Goal: Check status: Verify the current state of an ongoing process or item

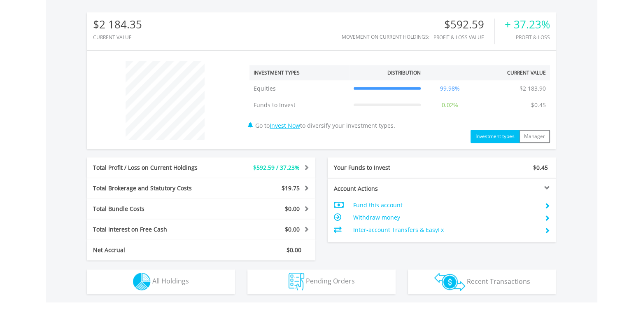
scroll to position [372, 0]
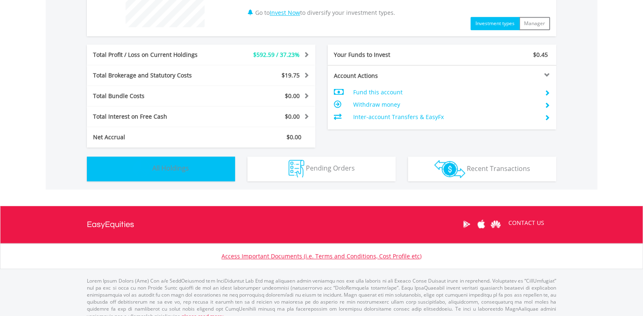
click at [210, 170] on button "Holdings All Holdings" at bounding box center [161, 169] width 148 height 25
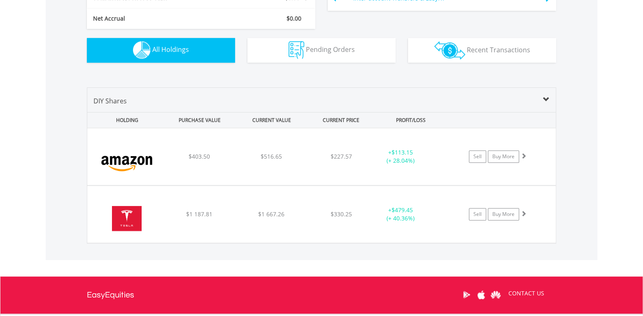
scroll to position [539, 0]
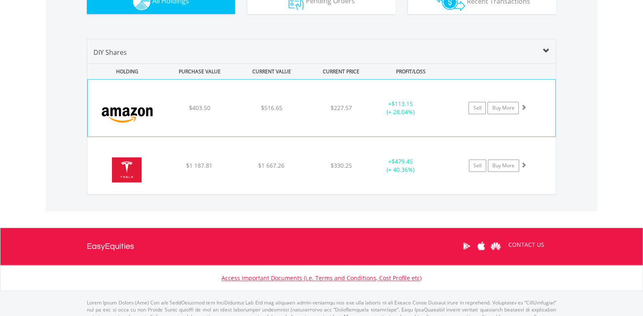
click at [330, 113] on div "﻿ [DOMAIN_NAME] Inc $403.50 $516.65 $227.57 + $113.15 (+ 28.04%) Sell Buy More" at bounding box center [322, 107] width 468 height 57
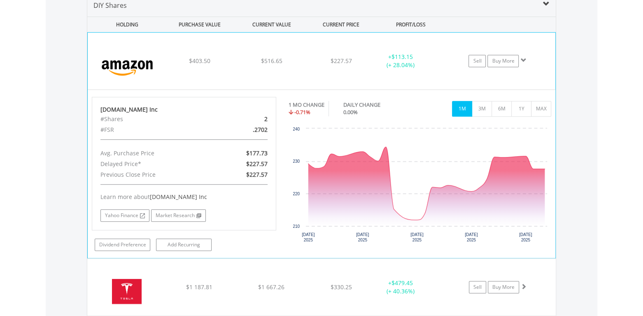
scroll to position [584, 0]
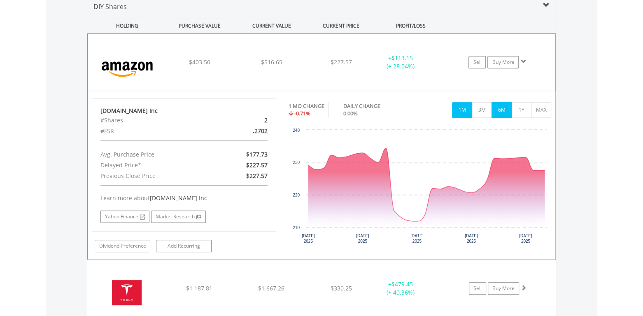
click at [501, 111] on button "6M" at bounding box center [502, 111] width 20 height 16
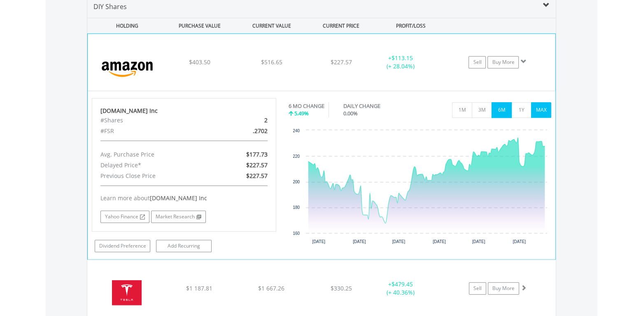
click at [540, 109] on button "MAX" at bounding box center [541, 111] width 20 height 16
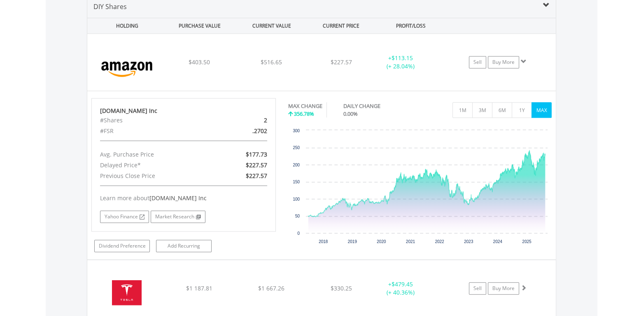
click at [533, 20] on div at bounding box center [502, 26] width 108 height 15
click at [567, 41] on div "Value View Share View DIY Shares HOLDING PURCHASE VALUE CURRENT VALUE CURRENT P…" at bounding box center [322, 156] width 552 height 358
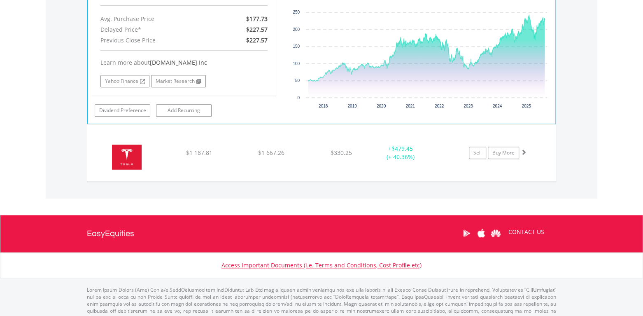
scroll to position [737, 0]
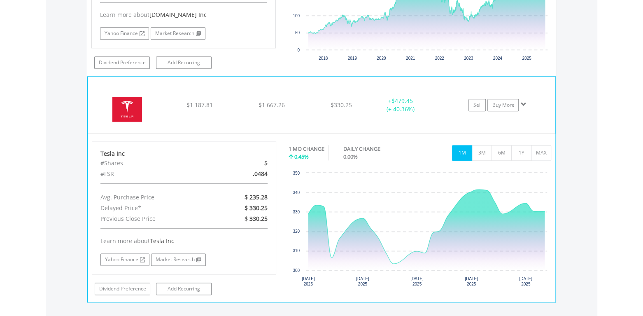
scroll to position [769, 0]
click at [486, 154] on button "3M" at bounding box center [482, 153] width 20 height 16
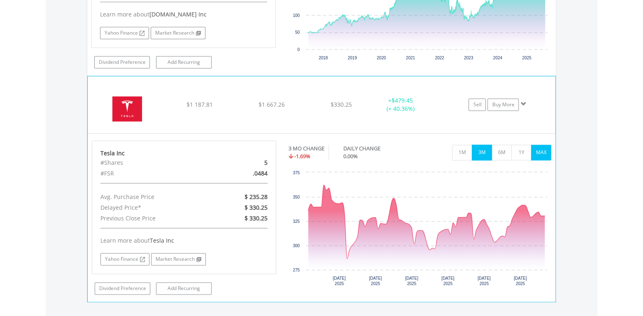
click at [537, 151] on button "MAX" at bounding box center [541, 153] width 20 height 16
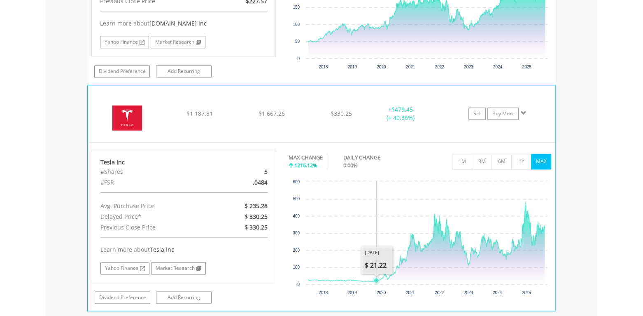
scroll to position [750, 0]
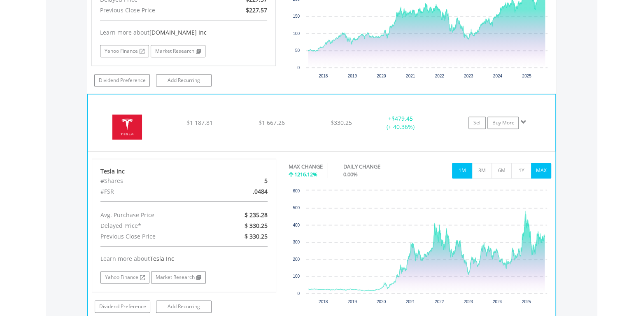
click at [461, 169] on button "1M" at bounding box center [462, 171] width 20 height 16
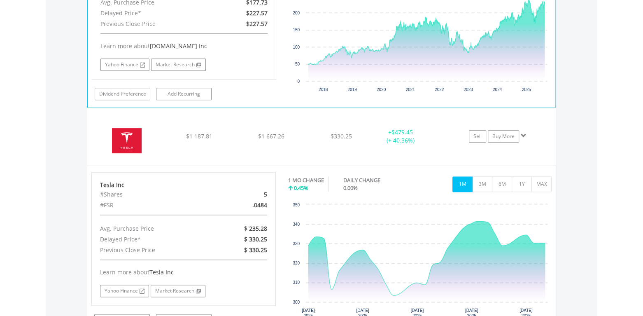
scroll to position [738, 0]
click at [223, 77] on div "[DOMAIN_NAME] Inc #Shares 2 #FSR .2702 Avg. Purchase Price $177.73 Delayed Pric…" at bounding box center [184, 11] width 185 height 133
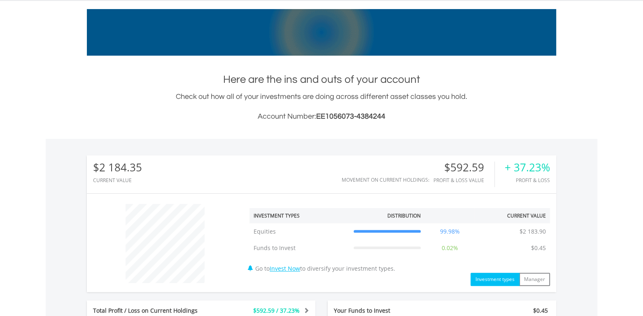
scroll to position [0, 0]
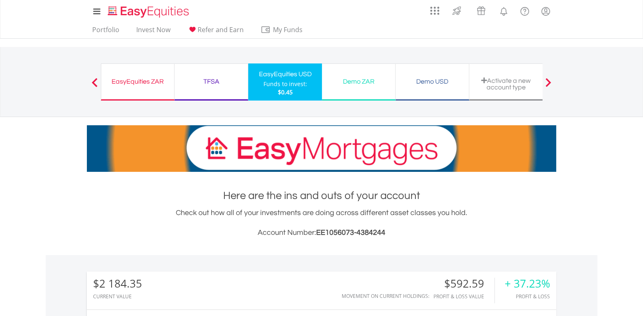
click at [173, 86] on div "EasyEquities ZAR Funds to invest: $0.45" at bounding box center [138, 81] width 74 height 37
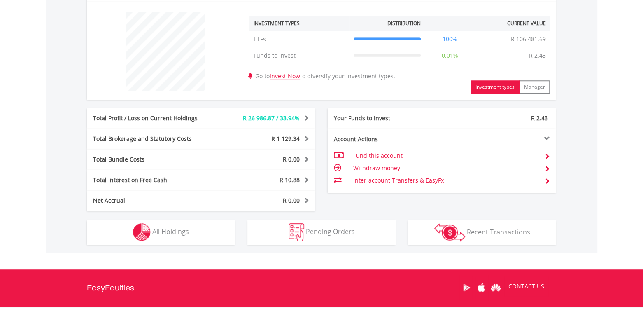
scroll to position [309, 0]
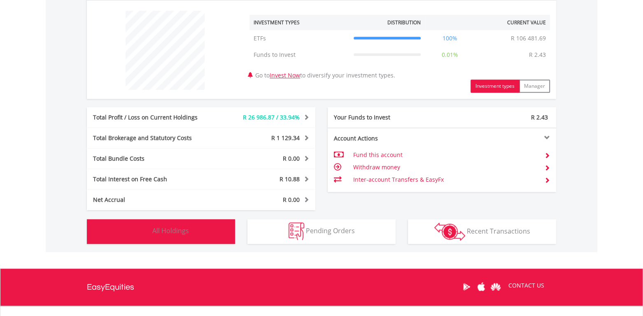
click at [209, 229] on button "Holdings All Holdings" at bounding box center [161, 231] width 148 height 25
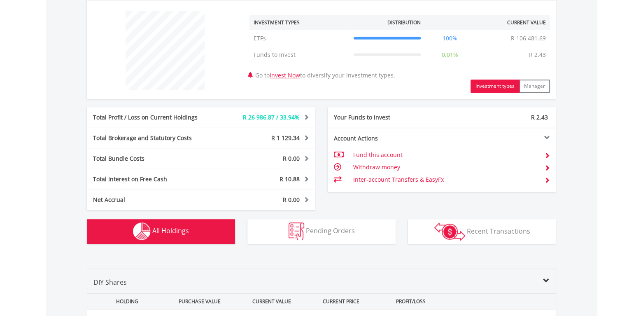
scroll to position [517, 0]
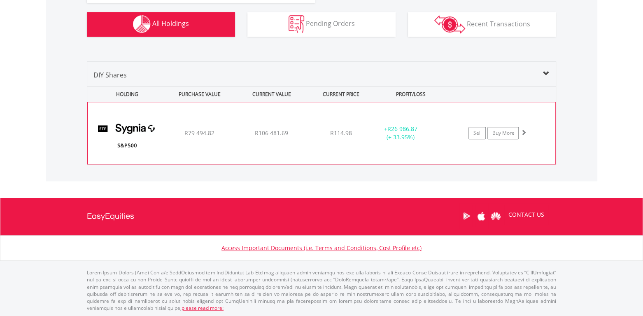
click at [307, 145] on div "﻿ Sygnia Itrix S&P 500 ETF R79 494.82 R106 481.69 R114.98 + R26 986.87 (+ 33.95…" at bounding box center [322, 133] width 468 height 62
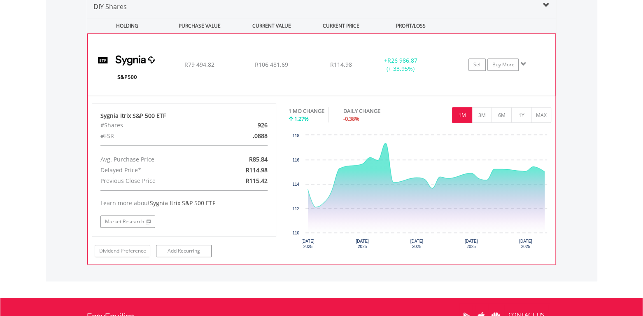
scroll to position [585, 0]
